Goal: Information Seeking & Learning: Learn about a topic

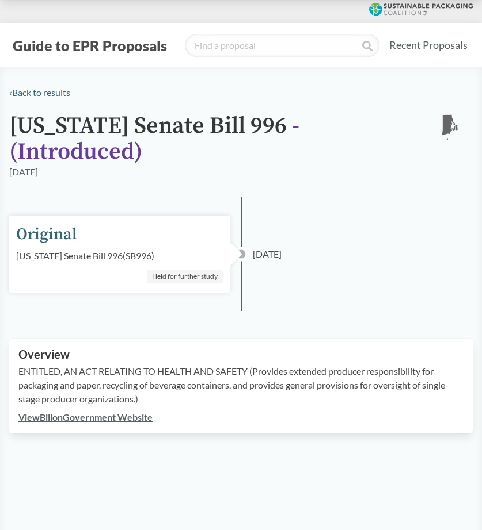
click at [336, 194] on div "‹ Back to results [US_STATE] Senate Bill 996 - ( Introduced ) RI [DATE] Origina…" at bounding box center [241, 260] width 482 height 348
click at [55, 93] on link "‹ Back to results" at bounding box center [39, 92] width 61 height 11
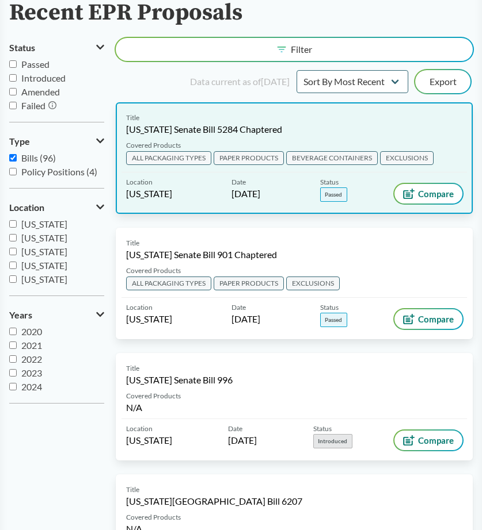
scroll to position [110, 0]
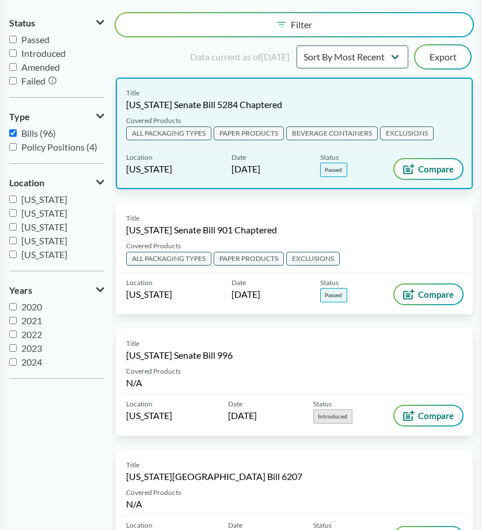
click at [347, 106] on div "Title [US_STATE] Senate Bill 5284 Chaptered" at bounding box center [294, 99] width 336 height 23
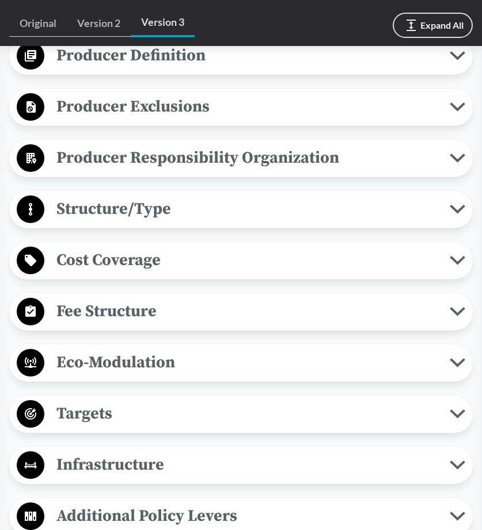
scroll to position [632, 0]
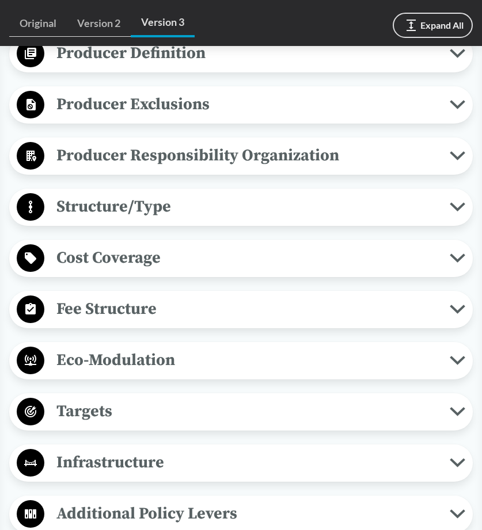
click at [444, 220] on span "Structure/Type" at bounding box center [246, 207] width 405 height 26
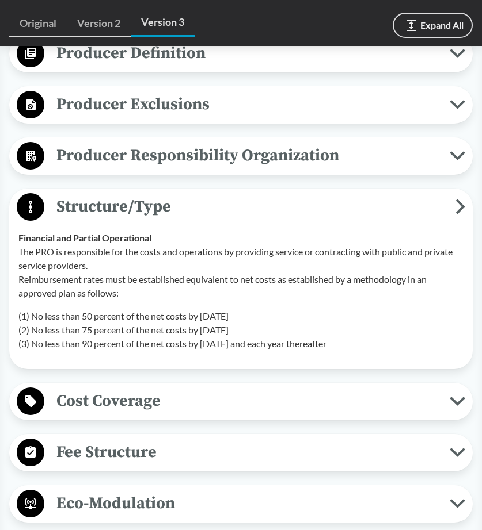
click at [444, 220] on span "Structure/Type" at bounding box center [249, 207] width 411 height 26
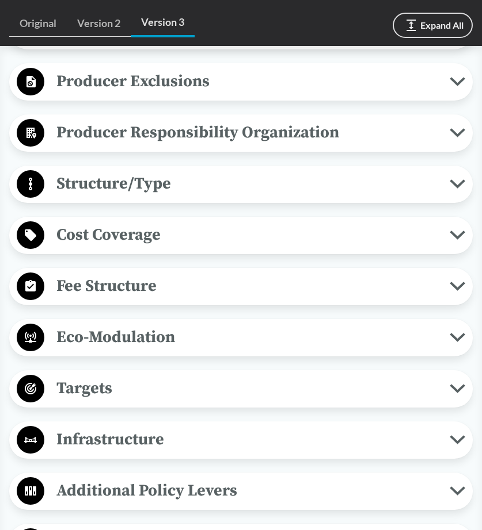
scroll to position [666, 0]
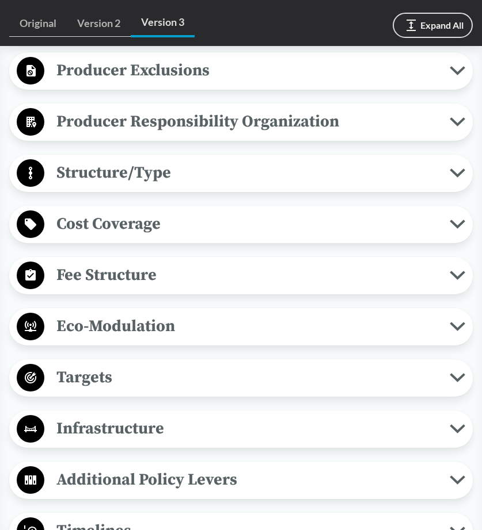
click at [403, 186] on span "Structure/Type" at bounding box center [246, 173] width 405 height 26
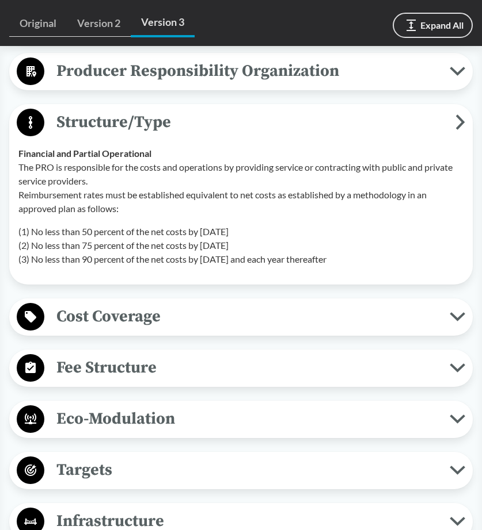
scroll to position [717, 0]
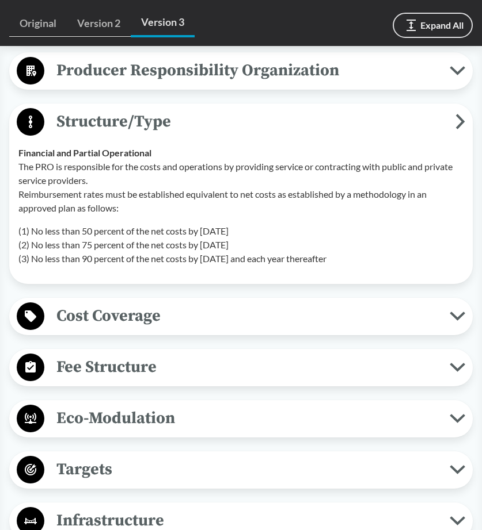
click at [452, 135] on span "Structure/Type" at bounding box center [249, 122] width 411 height 26
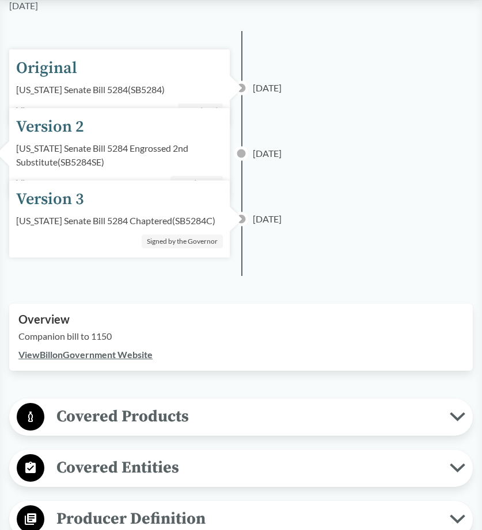
scroll to position [0, 0]
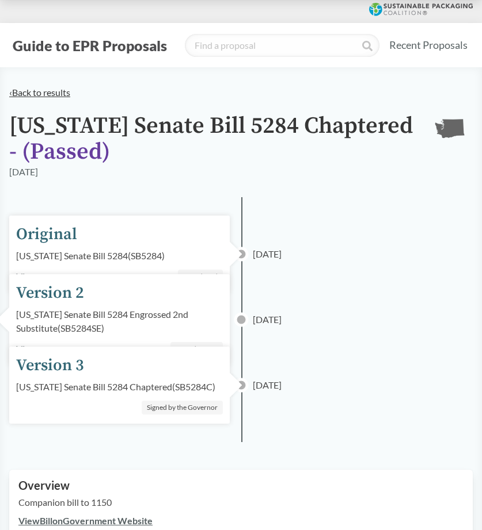
click at [35, 96] on link "‹ Back to results" at bounding box center [39, 92] width 61 height 11
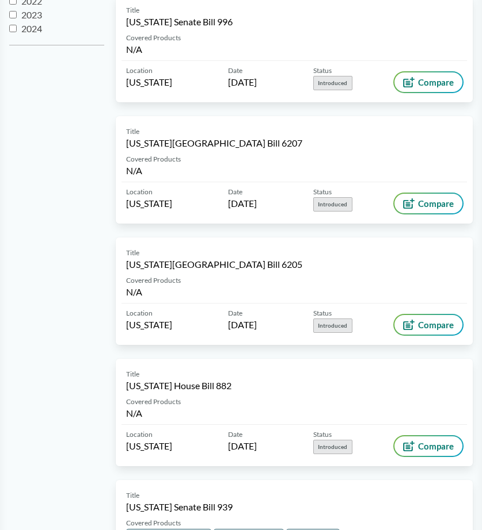
scroll to position [511, 0]
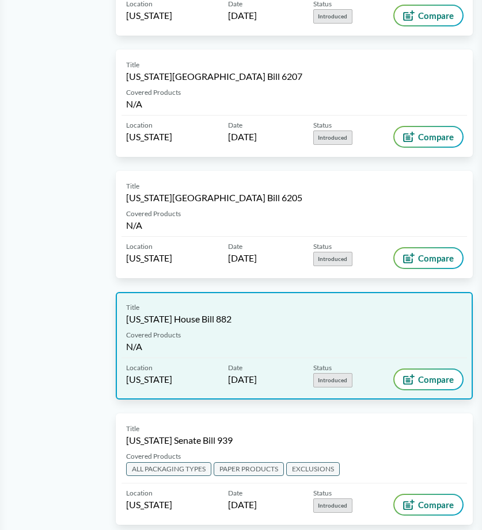
click at [259, 325] on div "Title [US_STATE] House Bill 882 Covered Products N/A Location [US_STATE] Date […" at bounding box center [294, 346] width 357 height 108
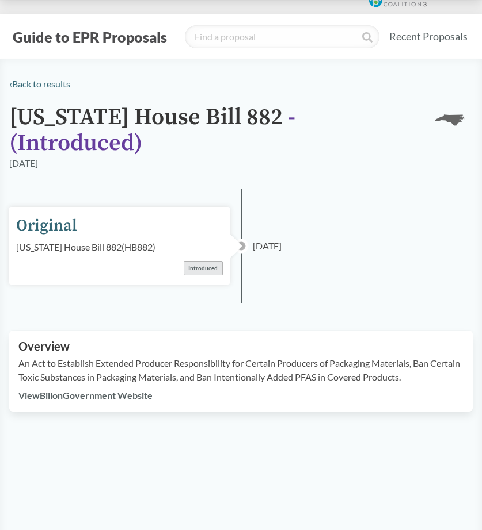
scroll to position [5, 0]
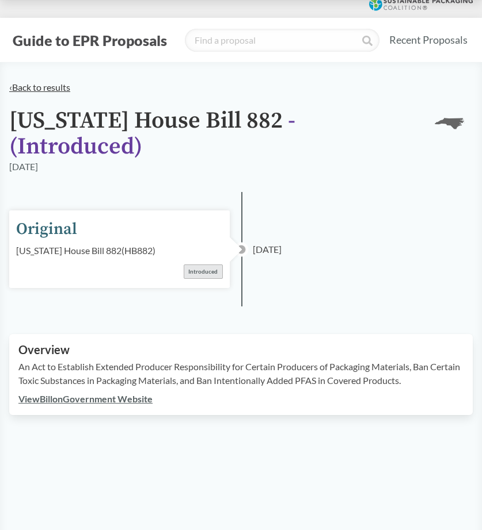
click at [50, 83] on link "‹ Back to results" at bounding box center [39, 87] width 61 height 11
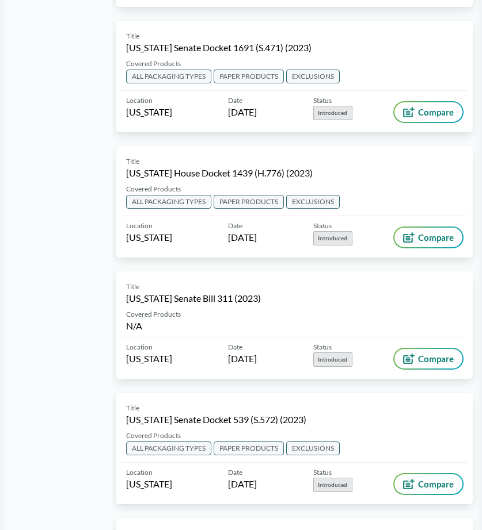
scroll to position [7137, 0]
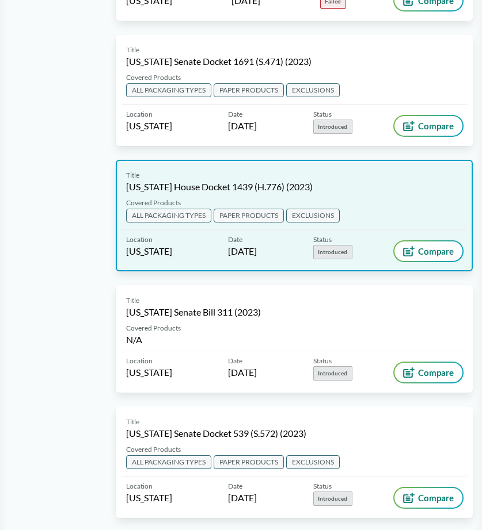
click at [406, 198] on div "Covered Products ALL PACKAGING TYPES PAPER PRODUCTS EXCLUSIONS" at bounding box center [293, 214] width 345 height 32
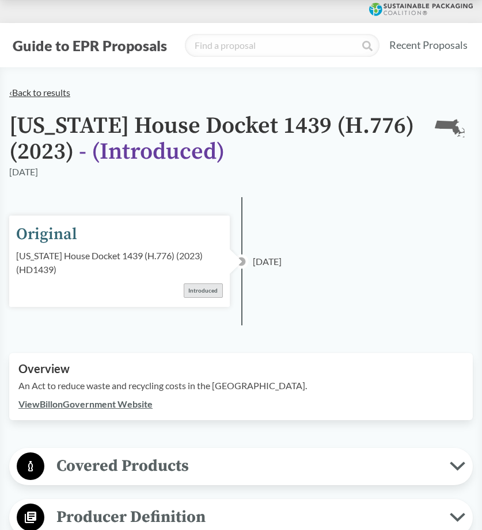
click at [63, 91] on link "‹ Back to results" at bounding box center [39, 92] width 61 height 11
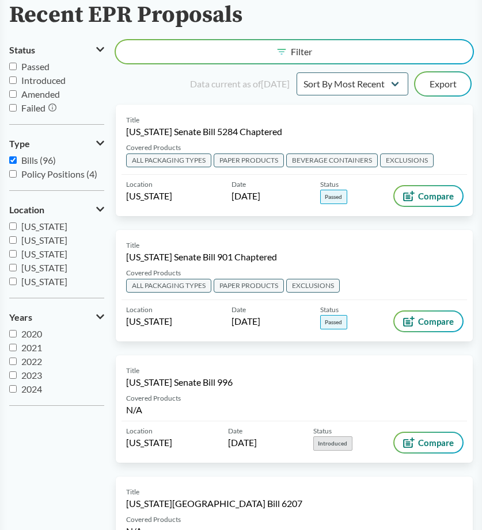
scroll to position [82, 0]
